Goal: Check status: Check status

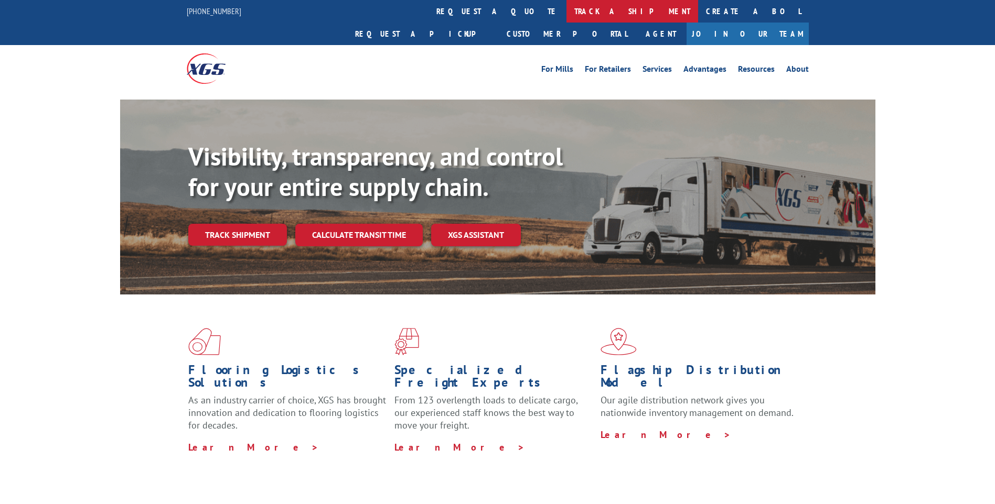
click at [566, 10] on link "track a shipment" at bounding box center [632, 11] width 132 height 23
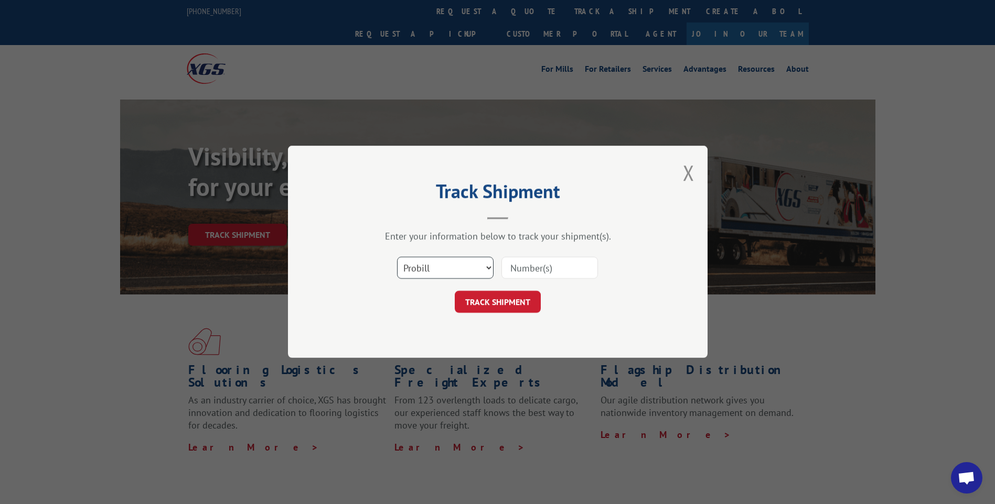
drag, startPoint x: 424, startPoint y: 266, endPoint x: 426, endPoint y: 278, distance: 12.7
click at [424, 266] on select "Select category... Probill BOL PO" at bounding box center [445, 268] width 96 height 22
select select "po"
click at [397, 257] on select "Select category... Probill BOL PO" at bounding box center [445, 268] width 96 height 22
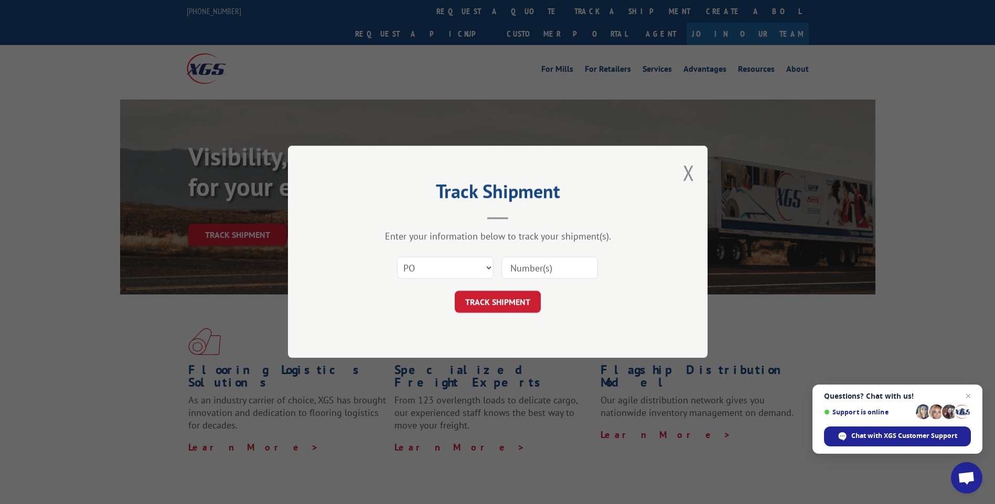
click at [512, 265] on input at bounding box center [549, 268] width 96 height 22
type input "t"
type input "TU006128"
click button "TRACK SHIPMENT" at bounding box center [498, 302] width 86 height 22
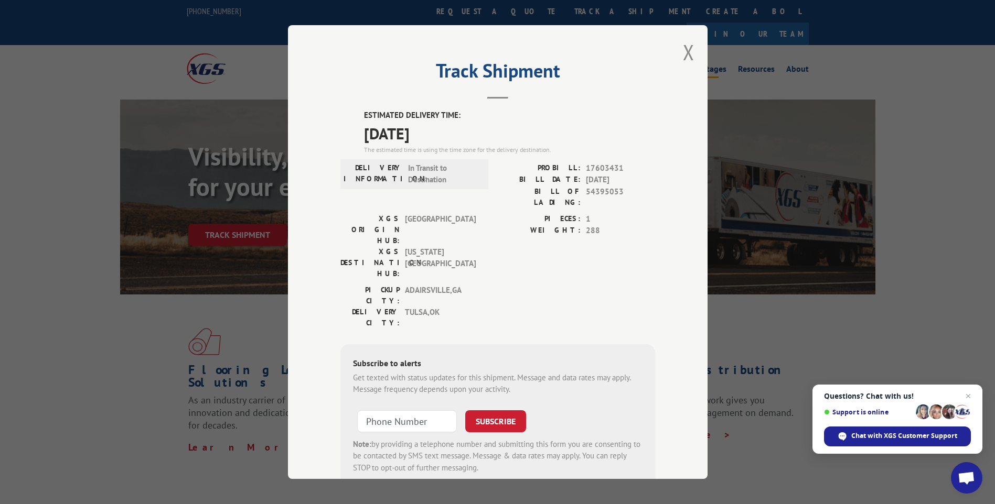
click at [686, 51] on button "Close modal" at bounding box center [689, 52] width 12 height 28
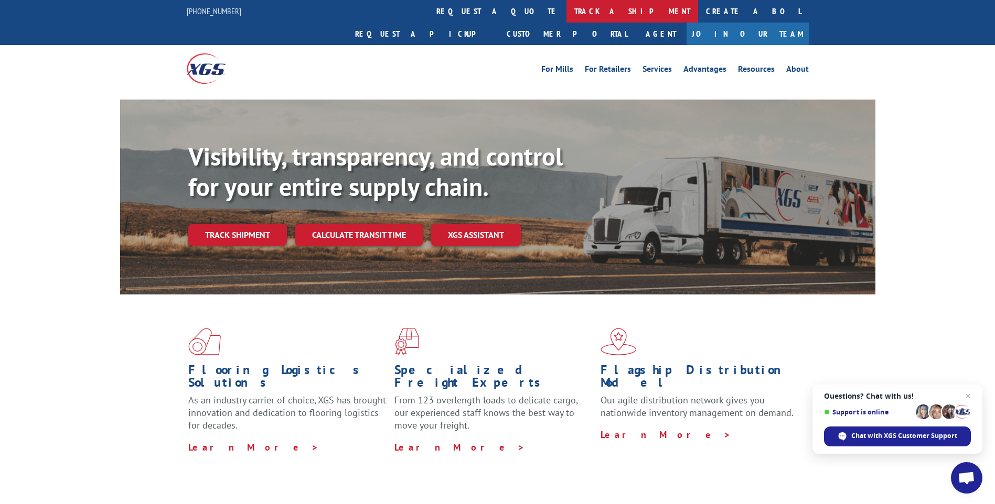
click at [566, 12] on link "track a shipment" at bounding box center [632, 11] width 132 height 23
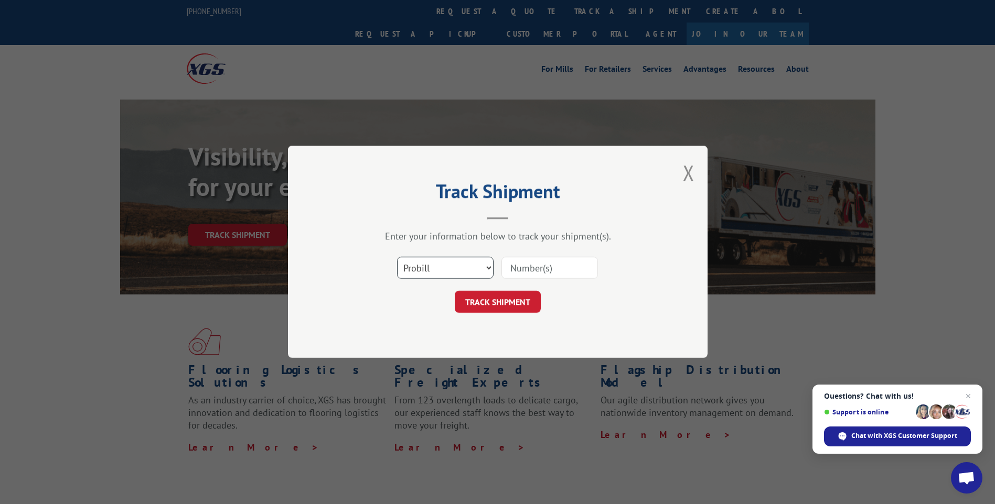
click at [408, 268] on select "Select category... Probill BOL PO" at bounding box center [445, 268] width 96 height 22
select select "po"
click at [397, 257] on select "Select category... Probill BOL PO" at bounding box center [445, 268] width 96 height 22
click at [534, 267] on input at bounding box center [549, 268] width 96 height 22
type input "TU006210"
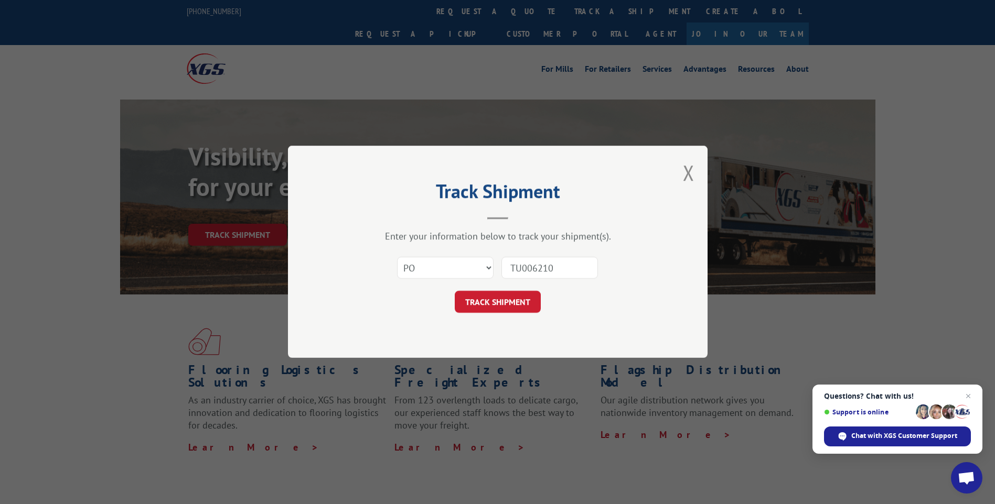
click button "TRACK SHIPMENT" at bounding box center [498, 302] width 86 height 22
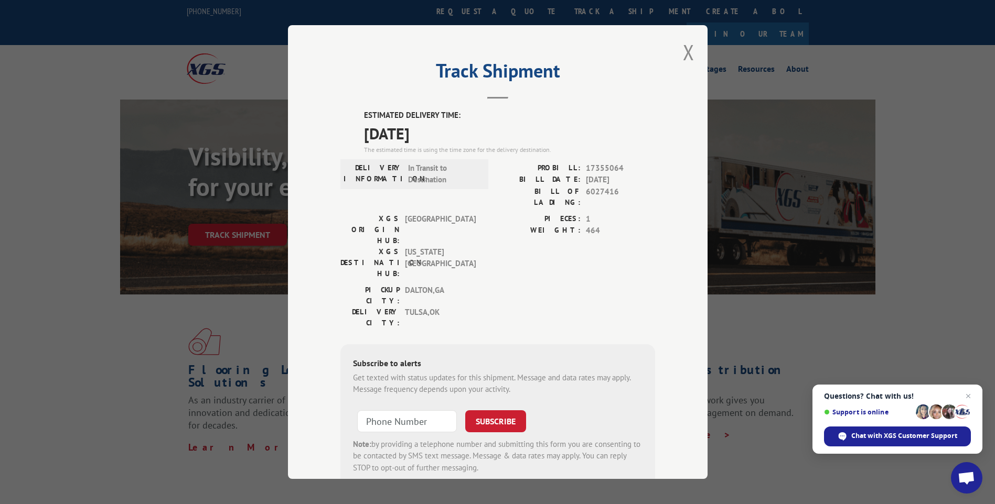
click at [589, 194] on span "6027416" at bounding box center [620, 197] width 69 height 22
copy span "6027416"
click at [684, 44] on button "Close modal" at bounding box center [689, 52] width 12 height 28
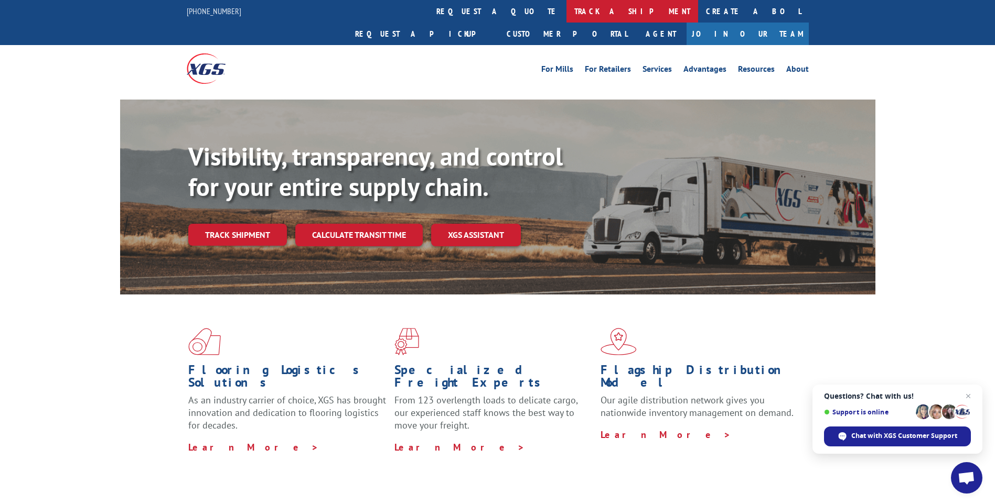
click at [566, 9] on link "track a shipment" at bounding box center [632, 11] width 132 height 23
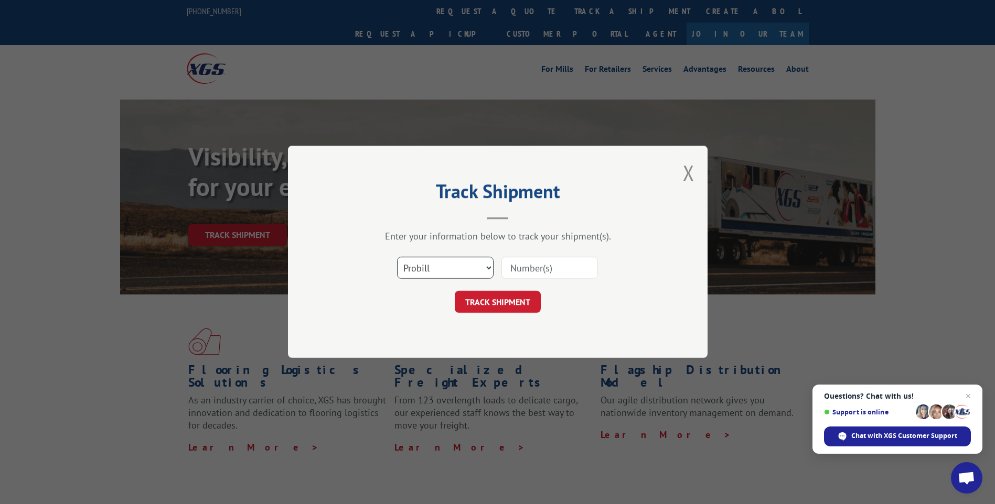
click at [402, 275] on select "Select category... Probill BOL PO" at bounding box center [445, 268] width 96 height 22
select select "po"
click at [397, 257] on select "Select category... Probill BOL PO" at bounding box center [445, 268] width 96 height 22
click at [531, 265] on input at bounding box center [549, 268] width 96 height 22
type input "TU006157"
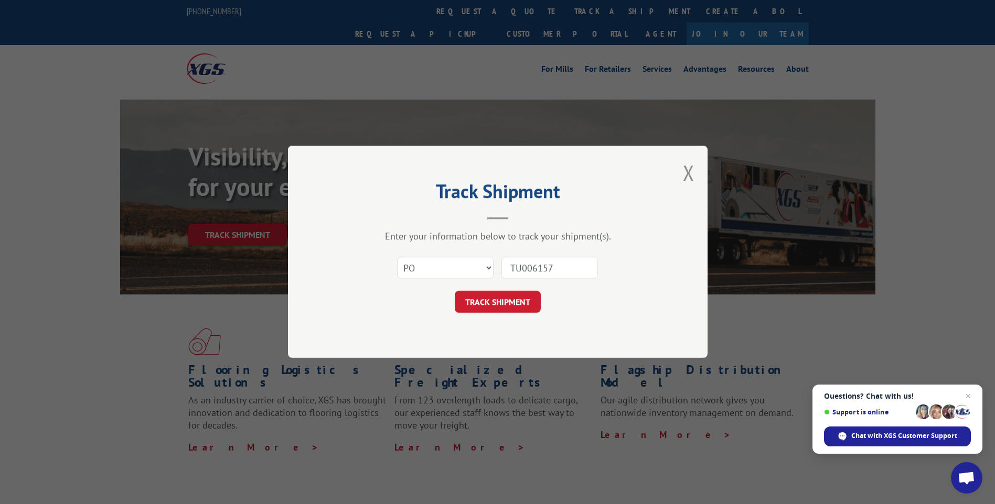
click button "TRACK SHIPMENT" at bounding box center [498, 302] width 86 height 22
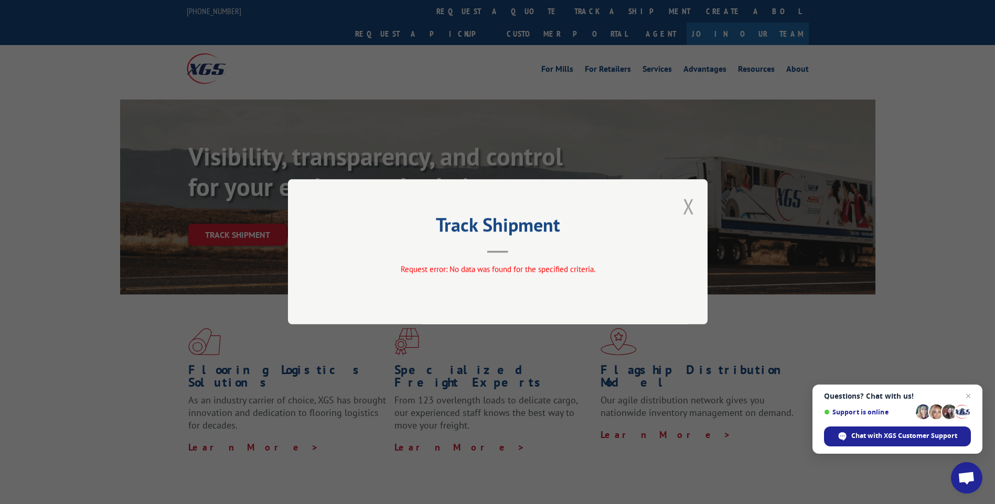
click at [688, 209] on button "Close modal" at bounding box center [689, 206] width 12 height 28
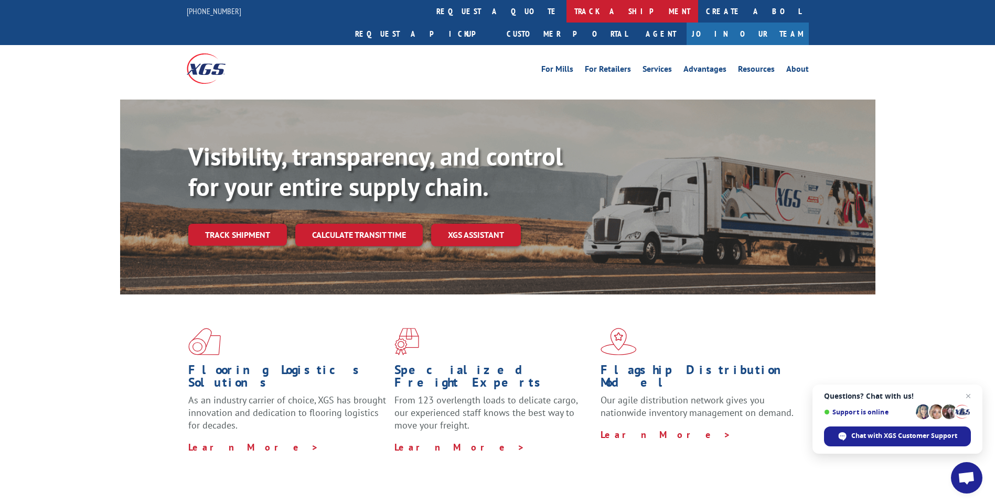
click at [566, 8] on link "track a shipment" at bounding box center [632, 11] width 132 height 23
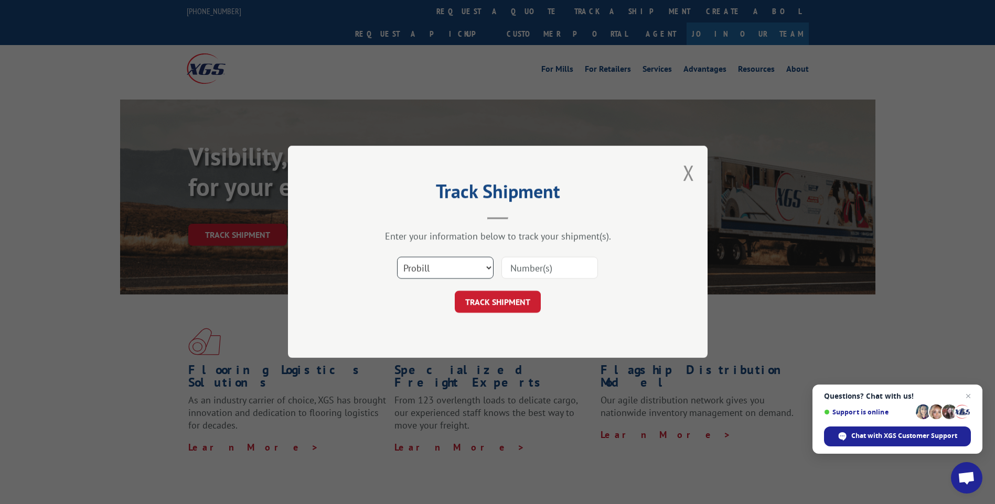
drag, startPoint x: 447, startPoint y: 267, endPoint x: 439, endPoint y: 280, distance: 15.3
click at [447, 267] on select "Select category... Probill BOL PO" at bounding box center [445, 268] width 96 height 22
select select "po"
click at [397, 257] on select "Select category... Probill BOL PO" at bounding box center [445, 268] width 96 height 22
click at [519, 269] on input at bounding box center [549, 268] width 96 height 22
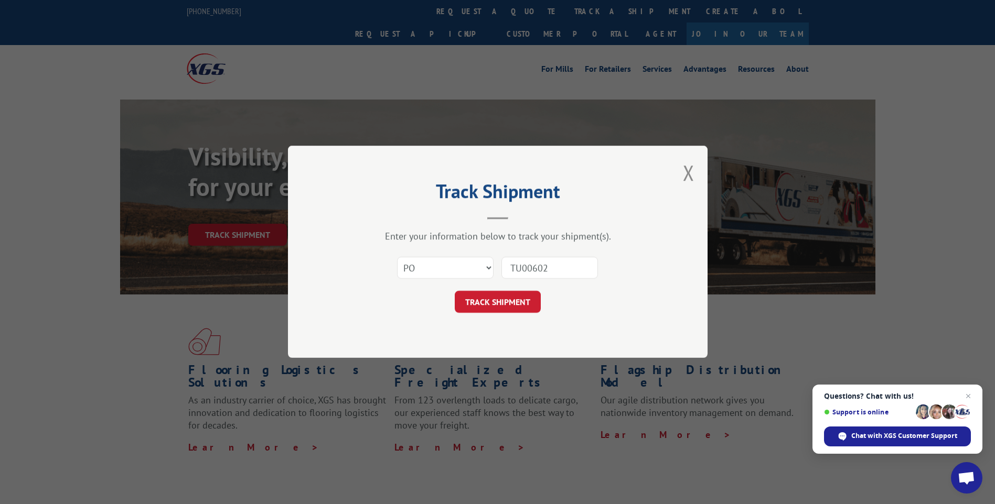
type input "TU006024"
click button "TRACK SHIPMENT" at bounding box center [498, 302] width 86 height 22
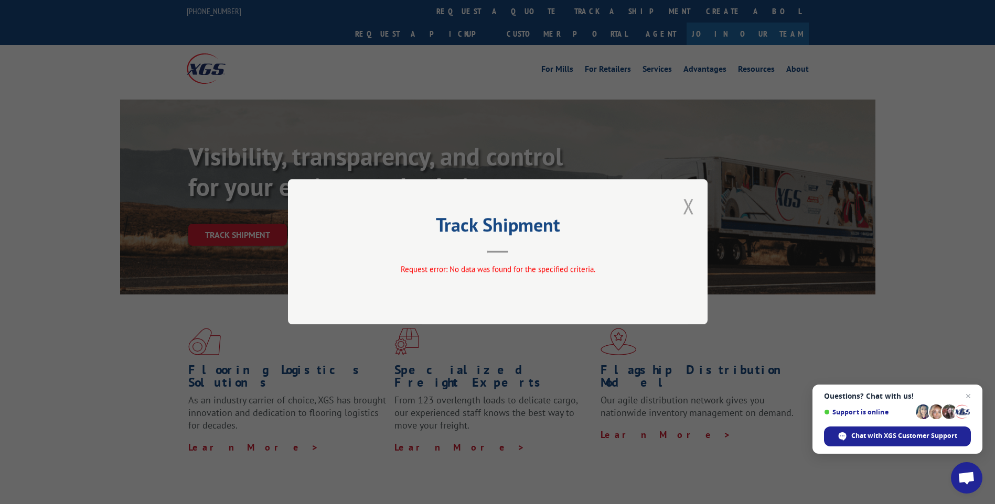
click at [688, 207] on button "Close modal" at bounding box center [689, 206] width 12 height 28
